Goal: Use online tool/utility: Utilize a website feature to perform a specific function

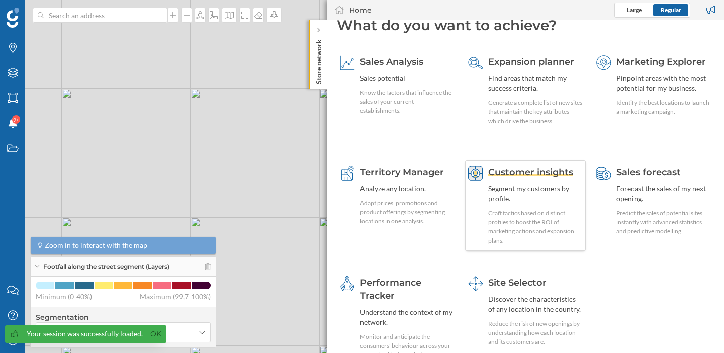
scroll to position [19, 0]
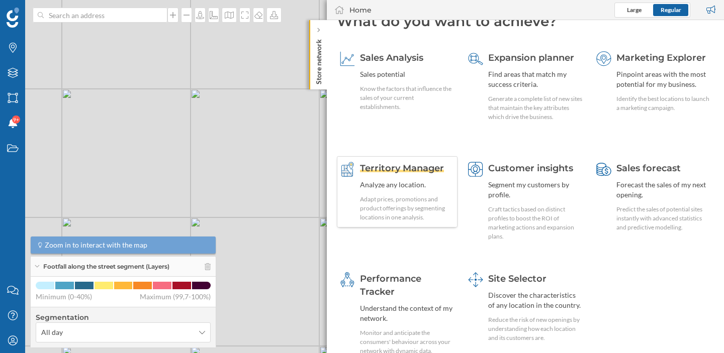
click at [412, 182] on div "Analyze any location." at bounding box center [407, 185] width 94 height 10
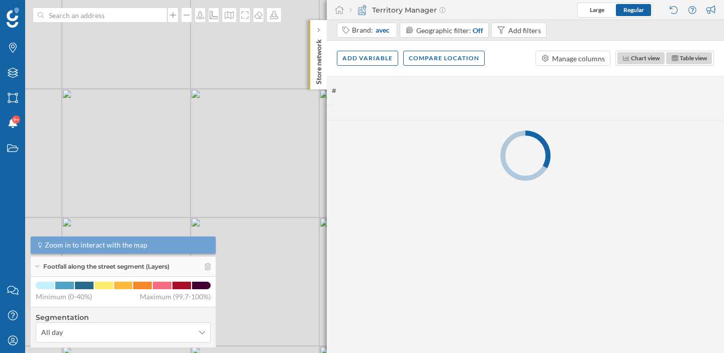
scroll to position [0, 0]
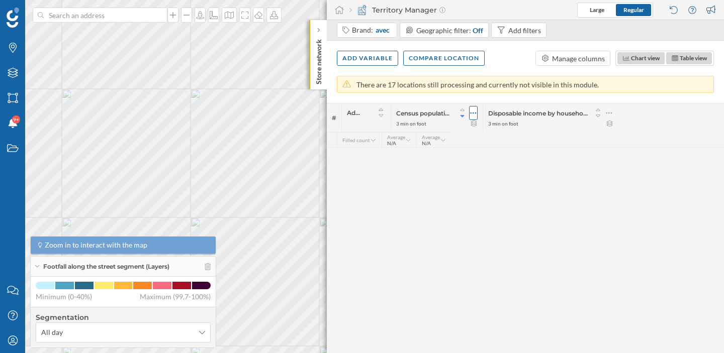
click at [476, 112] on icon at bounding box center [473, 113] width 7 height 10
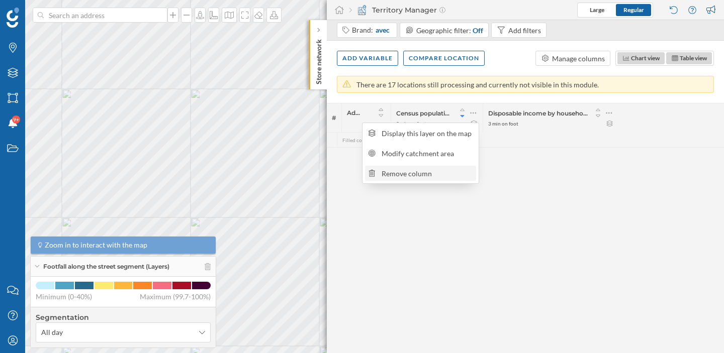
click at [457, 168] on div "Remove column" at bounding box center [426, 173] width 91 height 11
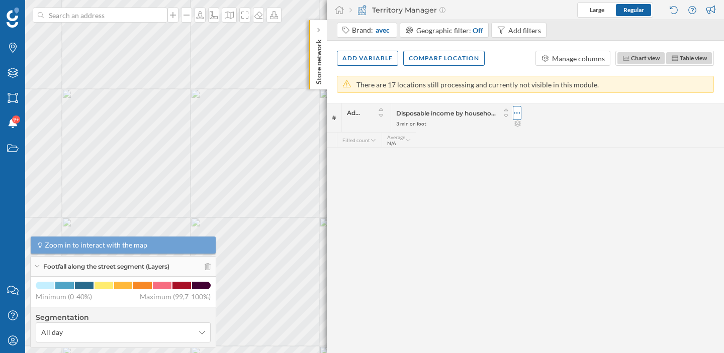
click at [517, 110] on icon at bounding box center [517, 113] width 7 height 10
click at [495, 173] on div "Remove column" at bounding box center [471, 173] width 91 height 11
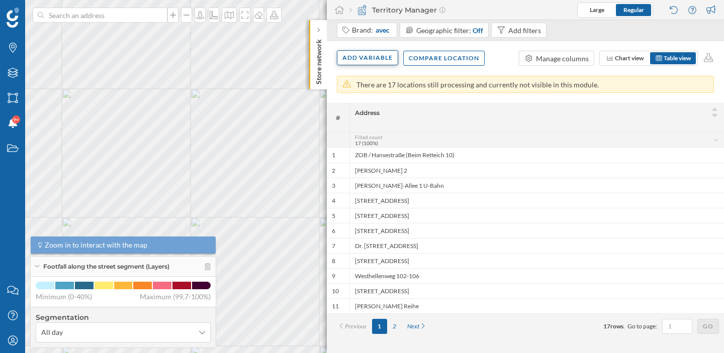
click at [380, 56] on div "Add variable" at bounding box center [367, 57] width 61 height 15
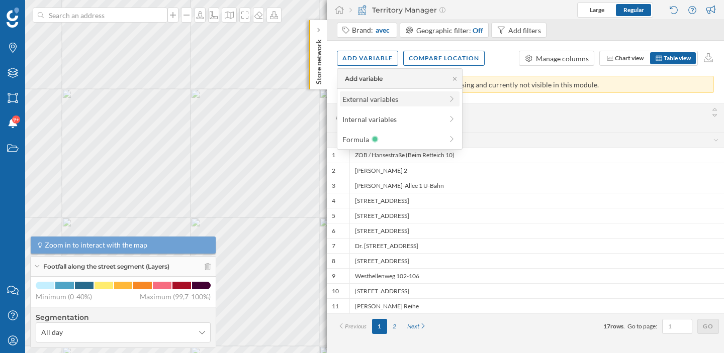
click at [369, 98] on div "External variables" at bounding box center [392, 99] width 100 height 11
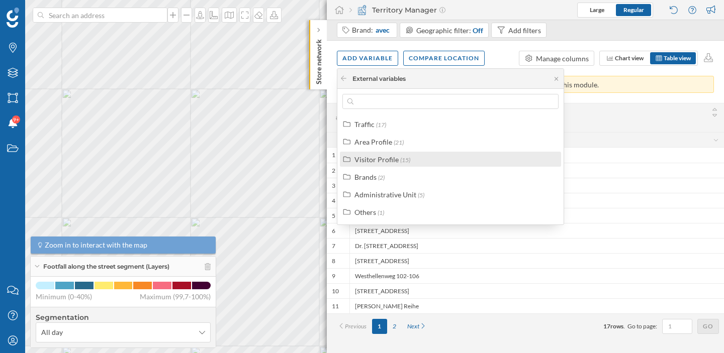
click at [372, 162] on div "Visitor Profile" at bounding box center [376, 159] width 44 height 9
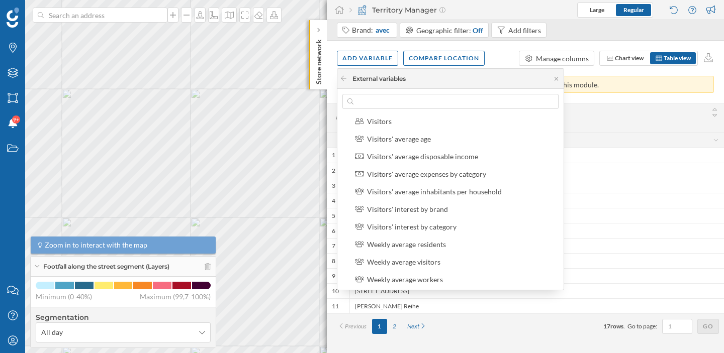
scroll to position [198, 0]
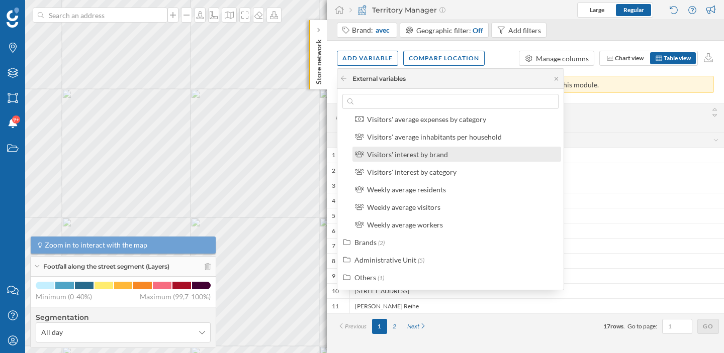
click at [408, 156] on div "Visitors' interest by brand" at bounding box center [407, 154] width 81 height 9
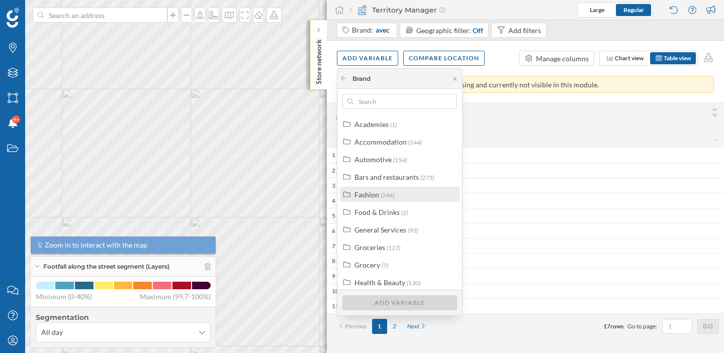
click at [396, 190] on div "Fashion (246)" at bounding box center [403, 194] width 99 height 11
click at [396, 192] on div "Fashion (246)" at bounding box center [406, 194] width 105 height 11
click at [342, 77] on icon at bounding box center [344, 78] width 6 height 5
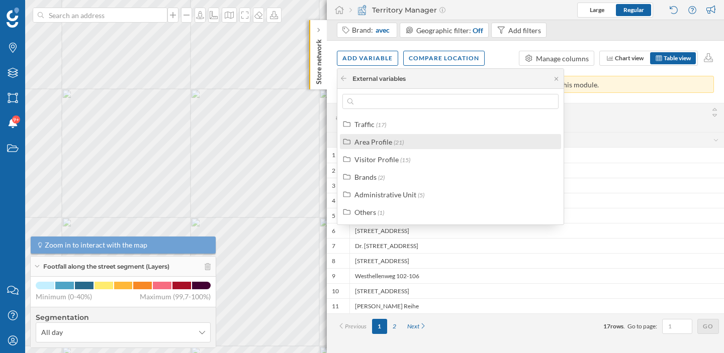
click at [383, 137] on label "Area Profile (21)" at bounding box center [378, 142] width 49 height 11
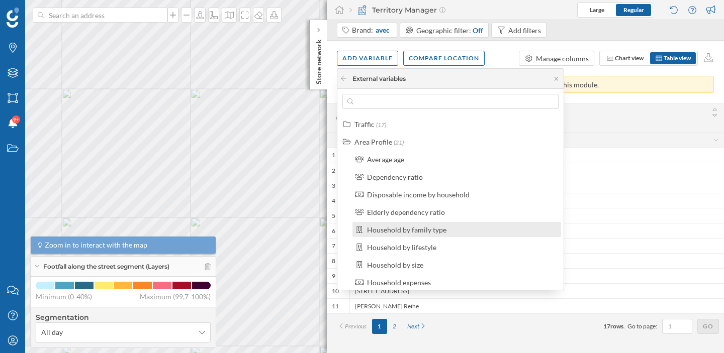
click at [412, 235] on div "Household by family type" at bounding box center [456, 229] width 209 height 15
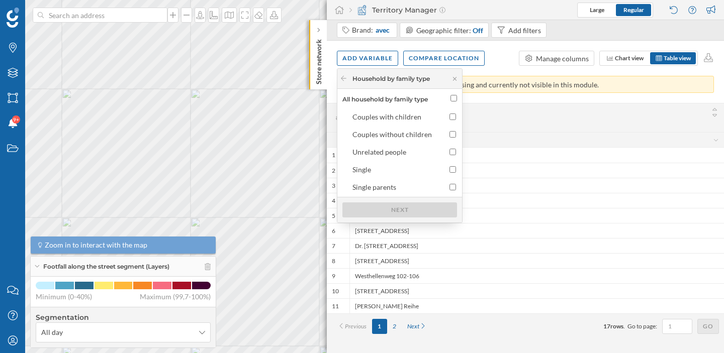
click at [453, 97] on input "All household by family type" at bounding box center [453, 98] width 7 height 7
checkbox input "true"
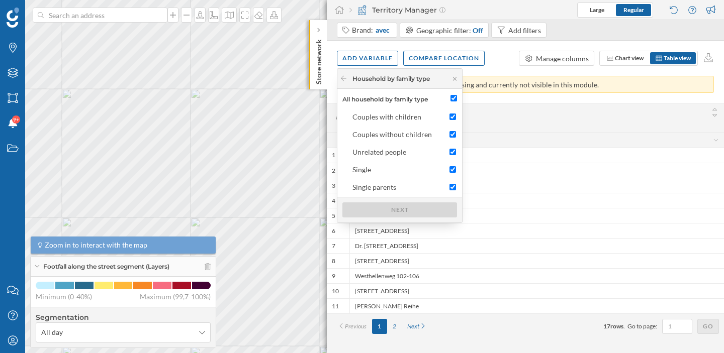
checkbox input "true"
click at [399, 213] on div "Next" at bounding box center [399, 209] width 115 height 15
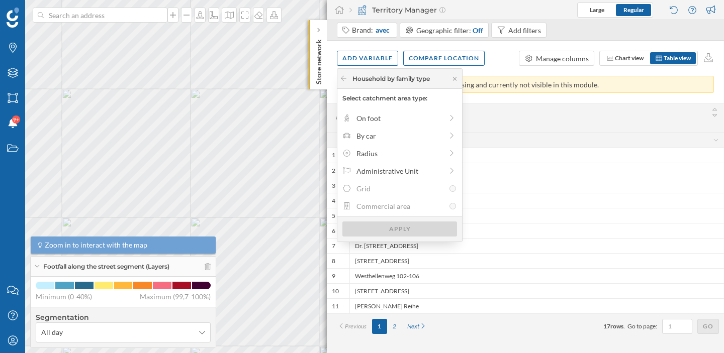
click at [348, 186] on icon at bounding box center [346, 188] width 9 height 7
click at [364, 120] on div "On foot" at bounding box center [399, 118] width 86 height 11
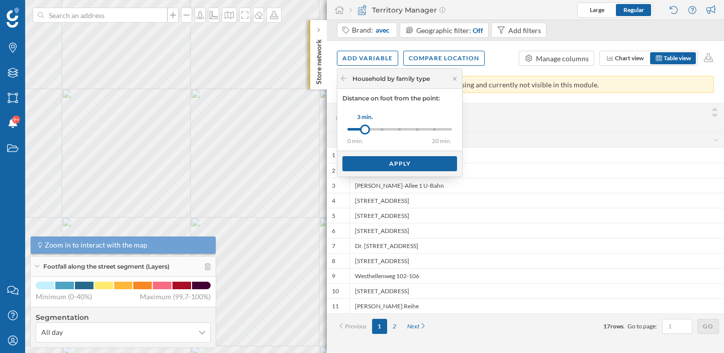
click at [415, 127] on div "0 min. 3 min. 5 min. 8 min. 10 min. 15 min. 20 min. 3 min." at bounding box center [399, 129] width 105 height 13
click at [398, 169] on div "Apply" at bounding box center [399, 163] width 115 height 15
